Goal: Navigation & Orientation: Go to known website

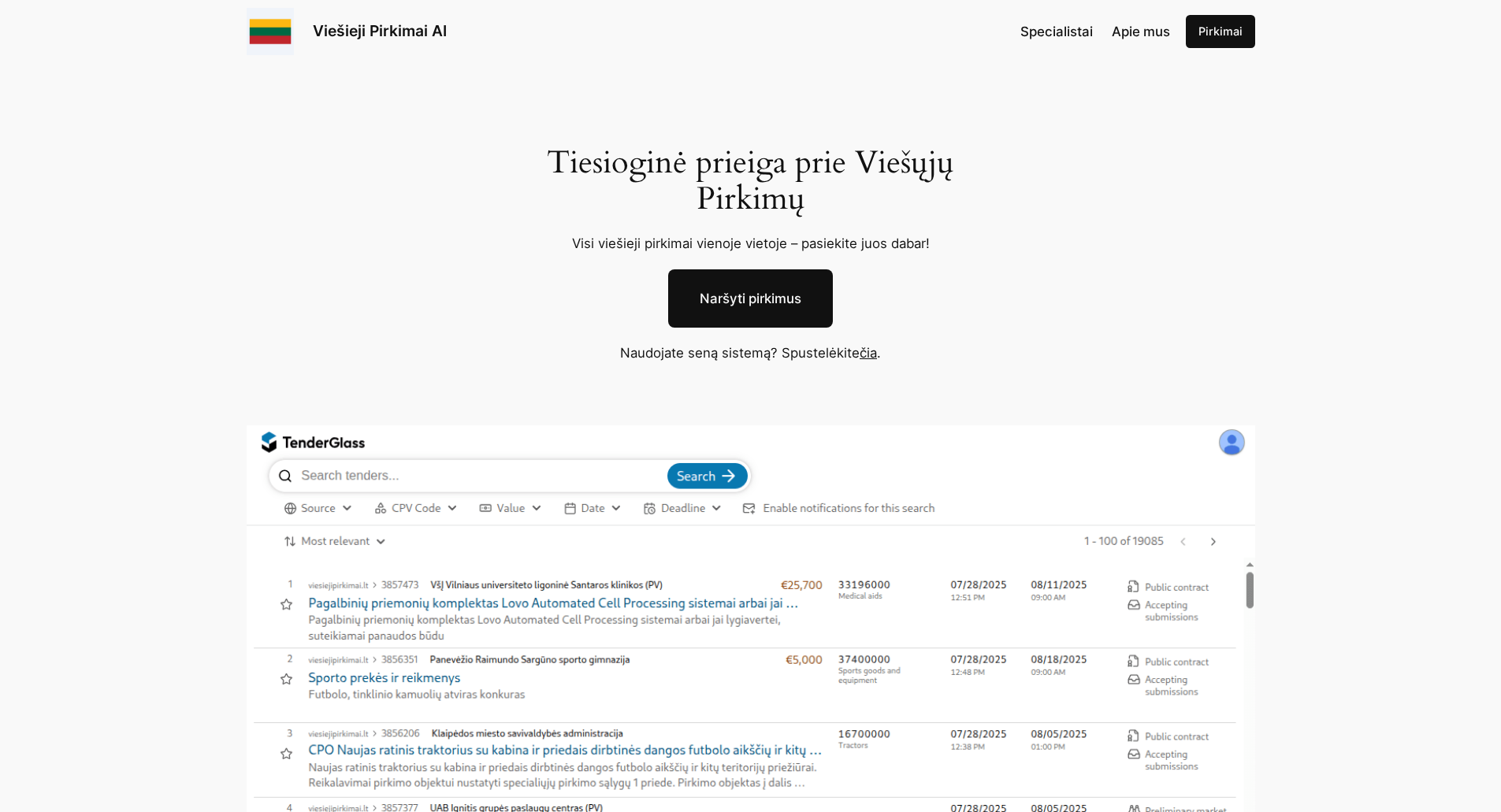
click at [767, 293] on link "Naršyti pirkimus" at bounding box center [750, 298] width 164 height 58
